Goal: Transaction & Acquisition: Purchase product/service

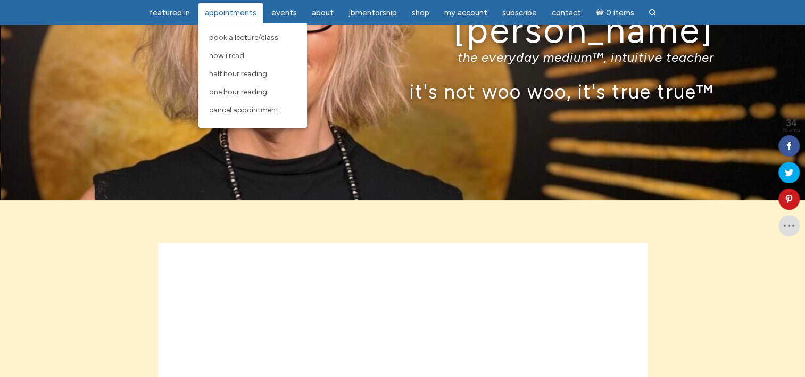
scroll to position [106, 0]
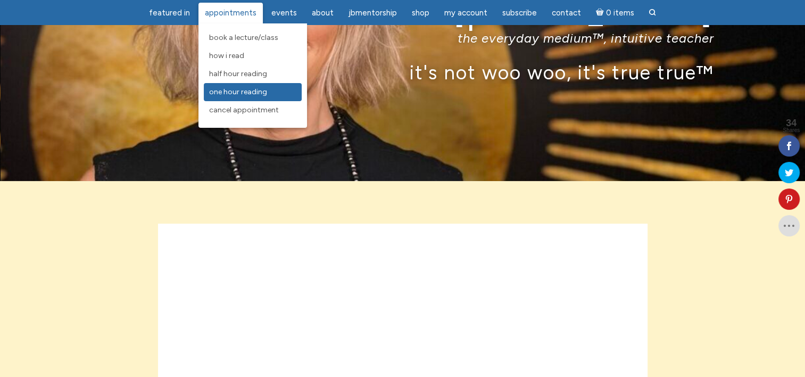
click at [248, 97] on link "One Hour Reading" at bounding box center [253, 92] width 98 height 18
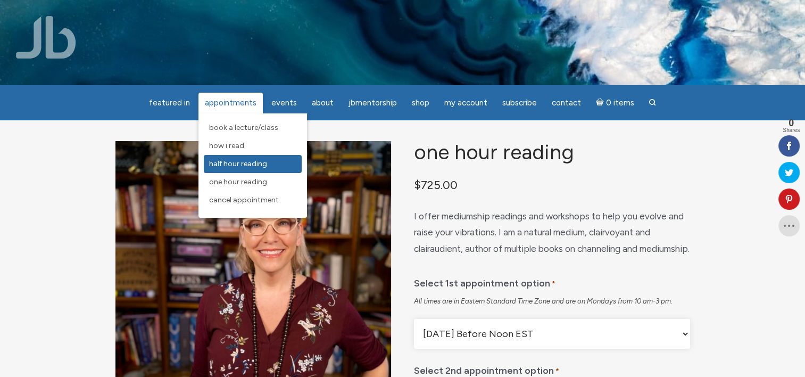
click at [241, 169] on link "Half Hour Reading" at bounding box center [253, 164] width 98 height 18
